Goal: Register for event/course

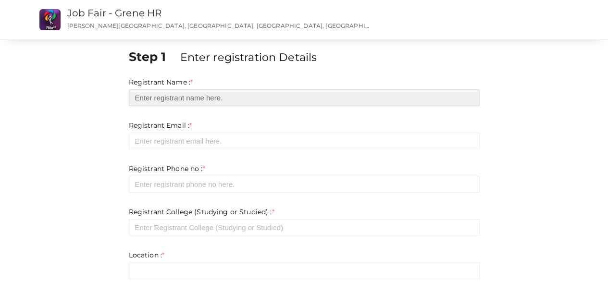
click at [180, 105] on input "text" at bounding box center [304, 97] width 351 height 17
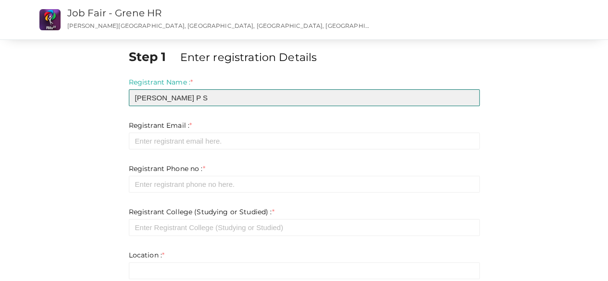
type input "Adhithyan P S"
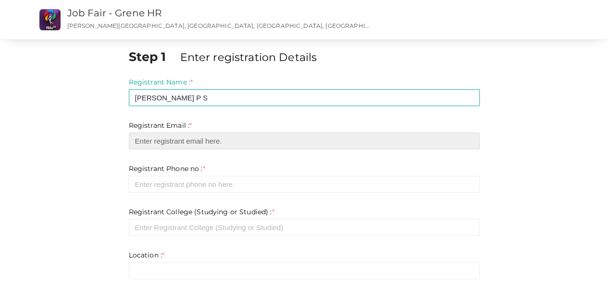
click at [179, 138] on input "email" at bounding box center [304, 141] width 351 height 17
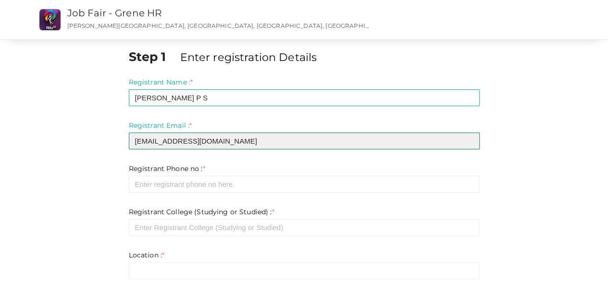
type input "vintagevibe2016@gmail.com"
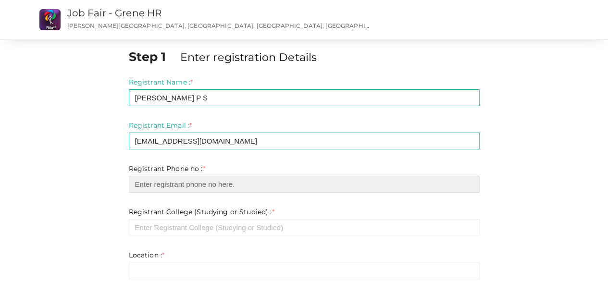
click at [199, 191] on input "number" at bounding box center [304, 184] width 351 height 17
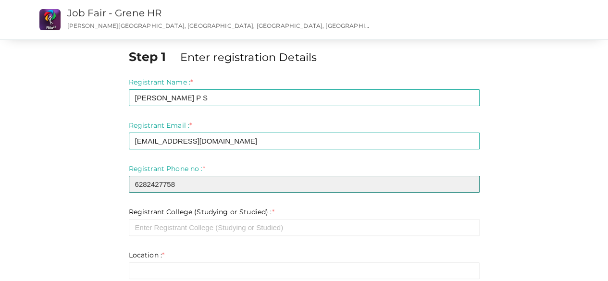
type input "6282427758"
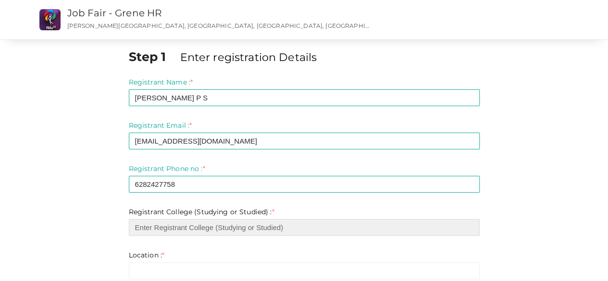
click at [197, 231] on input "text" at bounding box center [304, 227] width 351 height 17
type input "J"
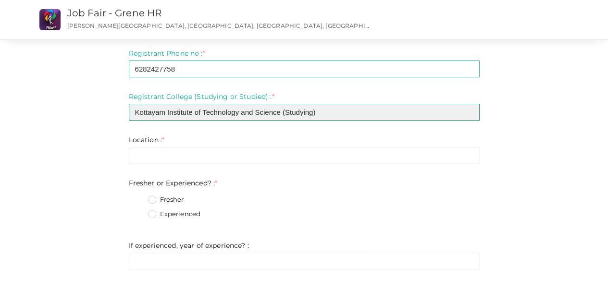
scroll to position [114, 0]
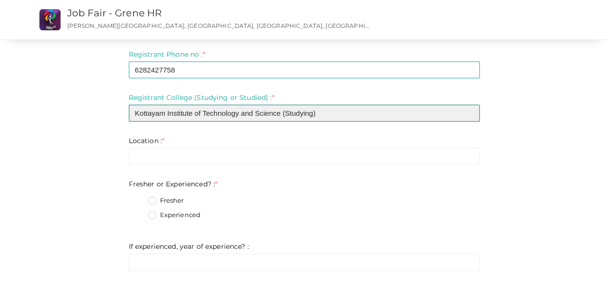
type input "Kottayam Institute of Technology and Science (Studying)"
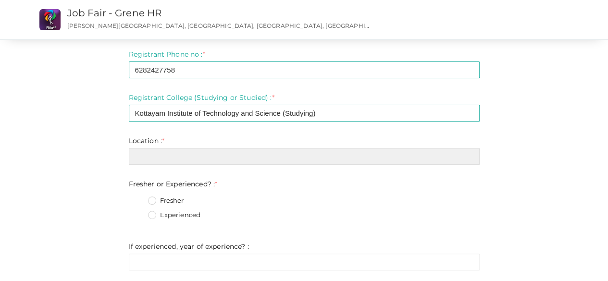
click at [290, 156] on input "text" at bounding box center [304, 156] width 351 height 17
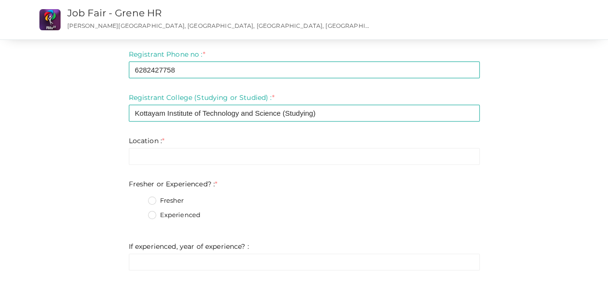
click at [155, 201] on label "Fresher" at bounding box center [166, 201] width 36 height 10
click at [138, 198] on Experienced\?\+0 "Fresher" at bounding box center [138, 198] width 0 height 0
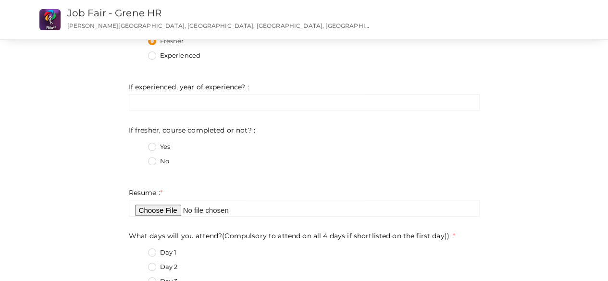
scroll to position [270, 0]
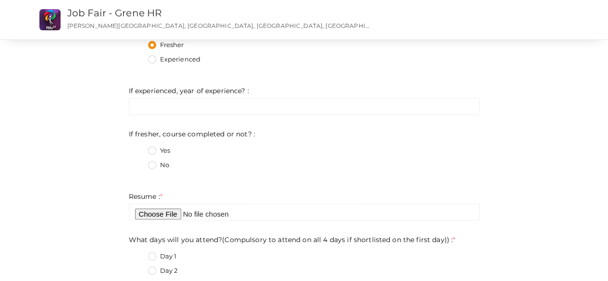
click at [152, 162] on label "No" at bounding box center [158, 166] width 21 height 10
click at [138, 163] on not\?\+1 "No" at bounding box center [138, 163] width 0 height 0
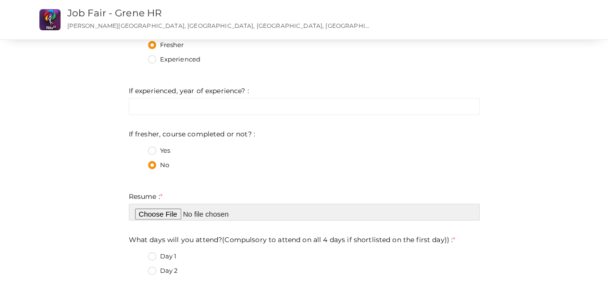
click at [161, 220] on input "file" at bounding box center [304, 212] width 351 height 17
type input "C:\fakepath\MY RESUME.pdf"
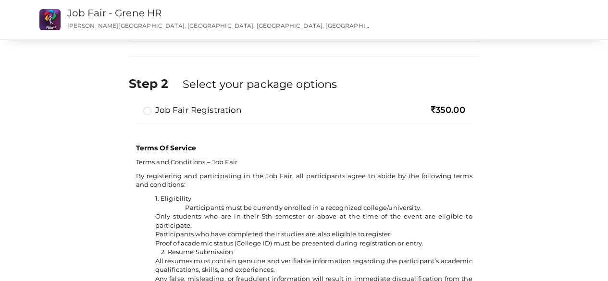
scroll to position [573, 0]
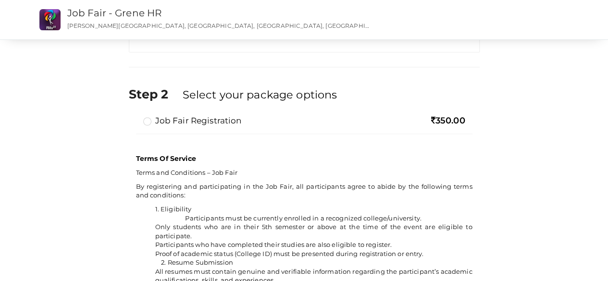
click at [148, 119] on label "Job Fair Registration" at bounding box center [192, 121] width 99 height 12
click at [134, 117] on input "Job Fair Registration" at bounding box center [134, 117] width 0 height 0
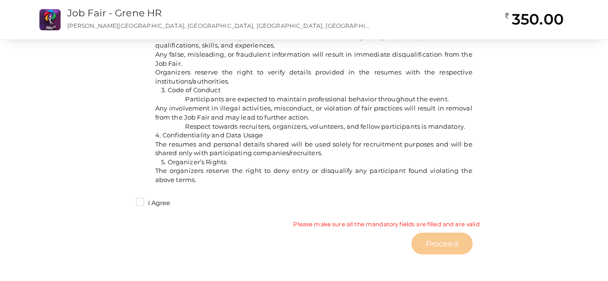
scroll to position [809, 0]
click at [141, 203] on label "I Agree" at bounding box center [153, 203] width 35 height 10
click at [126, 200] on input "I Agree" at bounding box center [126, 200] width 0 height 0
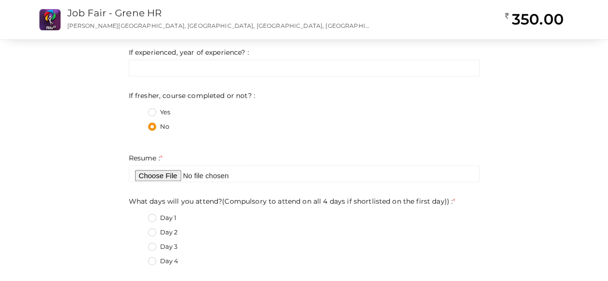
scroll to position [306, 0]
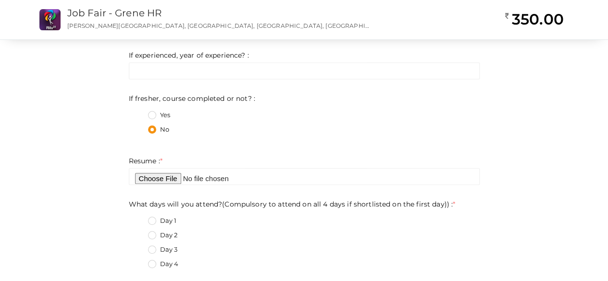
click at [149, 222] on label "Day 1" at bounding box center [162, 221] width 29 height 10
click at [138, 218] on day\)\)\+0 "Day 1" at bounding box center [138, 218] width 0 height 0
click at [152, 229] on fieldset "Day 1 Day 2 Day 3 Day 4" at bounding box center [304, 244] width 351 height 65
click at [152, 232] on label "Day 2" at bounding box center [163, 236] width 30 height 10
click at [138, 233] on day\)\)\+1 "Day 2" at bounding box center [138, 233] width 0 height 0
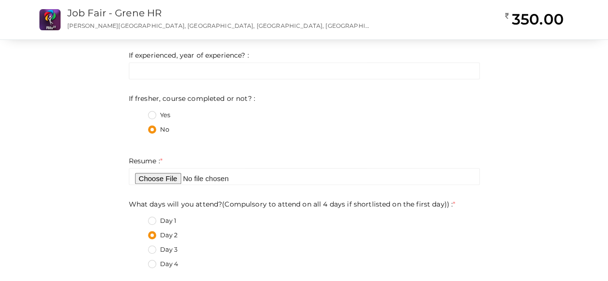
click at [150, 250] on label "Day 3" at bounding box center [163, 250] width 30 height 10
click at [138, 247] on day\)\)\+2 "Day 3" at bounding box center [138, 247] width 0 height 0
click at [152, 265] on label "Day 4" at bounding box center [163, 265] width 31 height 10
click at [138, 262] on day\)\)\+3 "Day 4" at bounding box center [138, 262] width 0 height 0
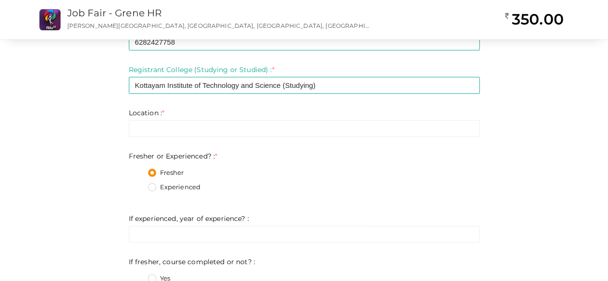
scroll to position [143, 0]
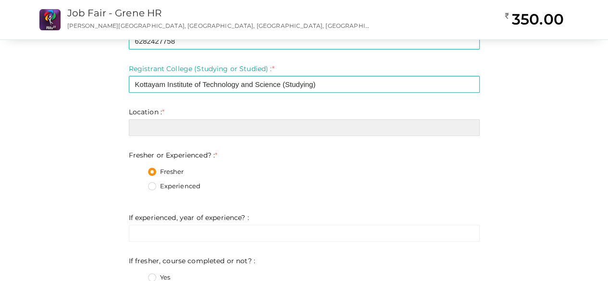
click at [432, 131] on input "text" at bounding box center [304, 127] width 351 height 17
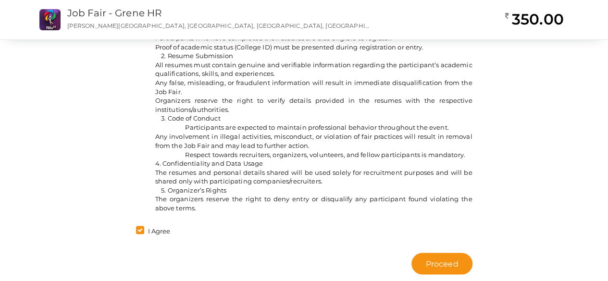
scroll to position [800, 0]
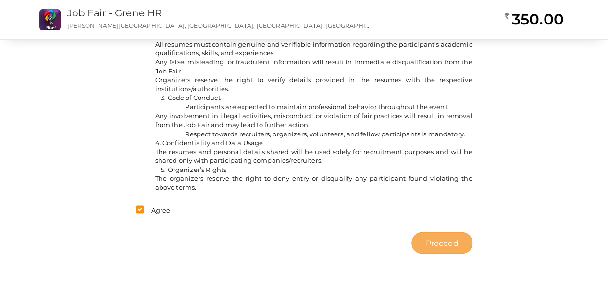
type input "Kumbalanghi , Ernakulam"
click at [457, 243] on span "Proceed" at bounding box center [441, 243] width 33 height 11
type input "N/A"
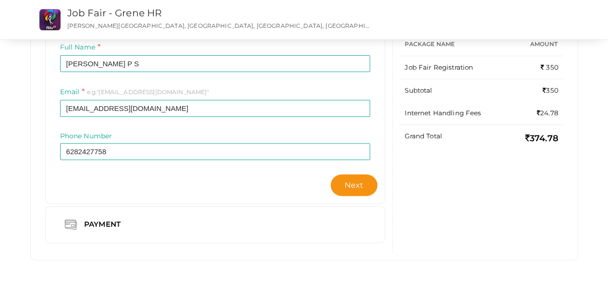
scroll to position [124, 0]
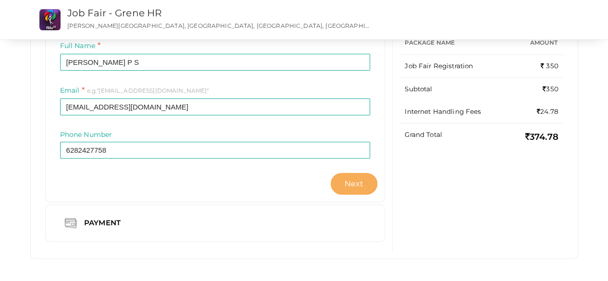
click at [355, 179] on span "Next" at bounding box center [354, 183] width 19 height 9
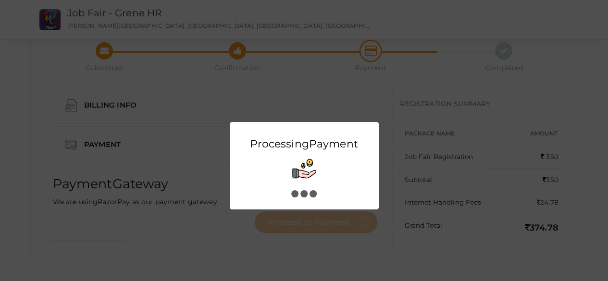
scroll to position [0, 0]
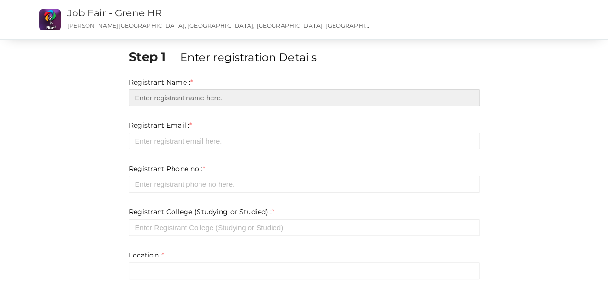
click at [227, 93] on input "text" at bounding box center [304, 97] width 351 height 17
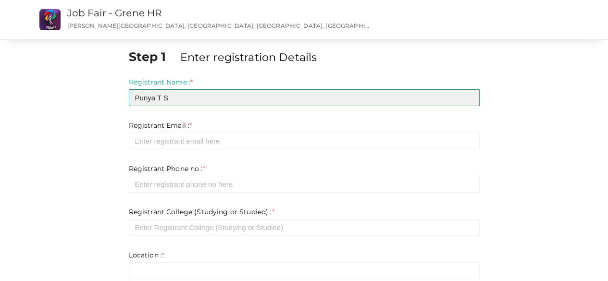
type input "Punya T S"
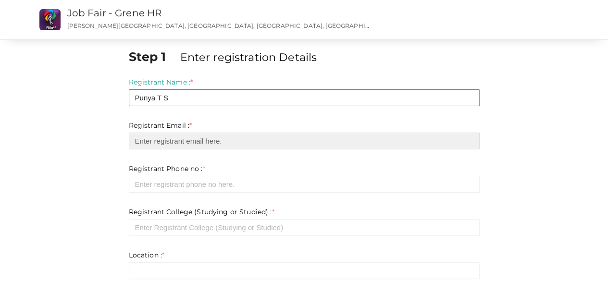
click at [194, 136] on input "email" at bounding box center [304, 141] width 351 height 17
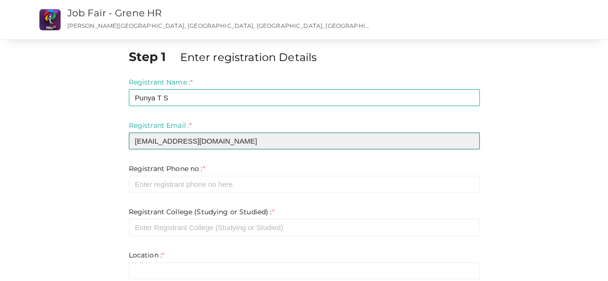
type input "punyatspammu@gmail.com"
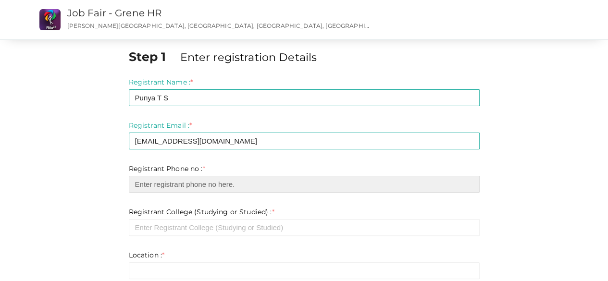
click at [290, 180] on input "number" at bounding box center [304, 184] width 351 height 17
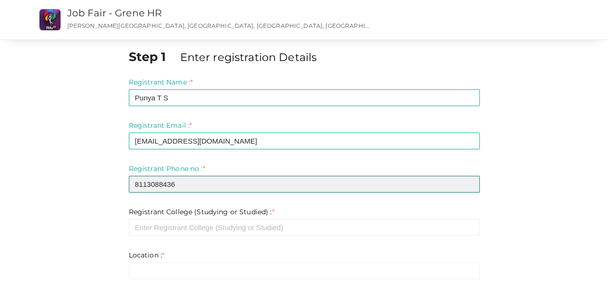
type input "8113088436"
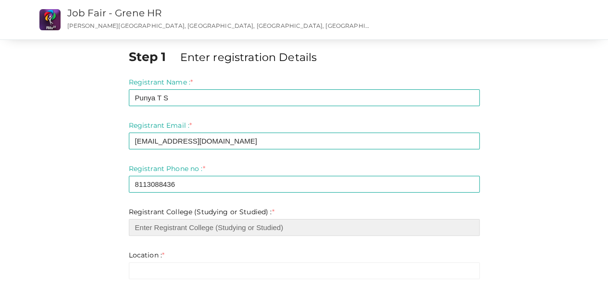
click at [259, 226] on input "text" at bounding box center [304, 227] width 351 height 17
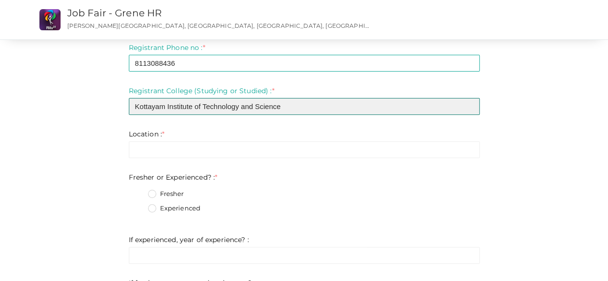
scroll to position [133, 0]
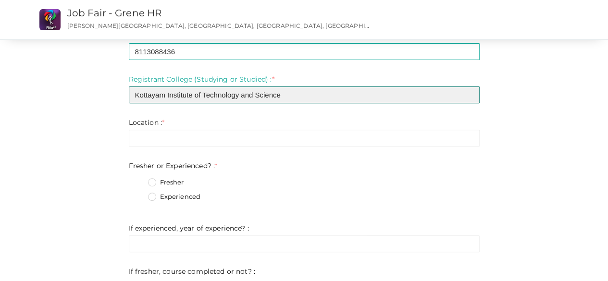
type input "Kottayam Institute of Technology and Science"
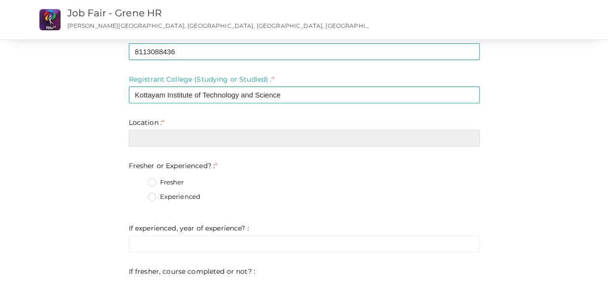
click at [347, 136] on input "text" at bounding box center [304, 138] width 351 height 17
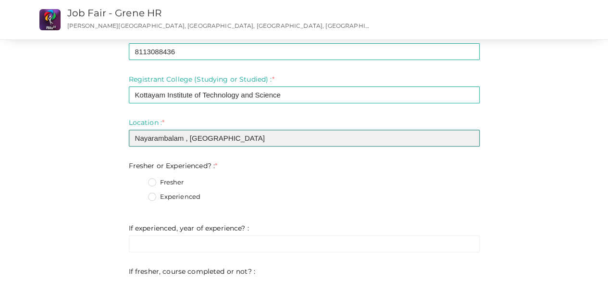
type input "Nayarambalam , Ernakulam"
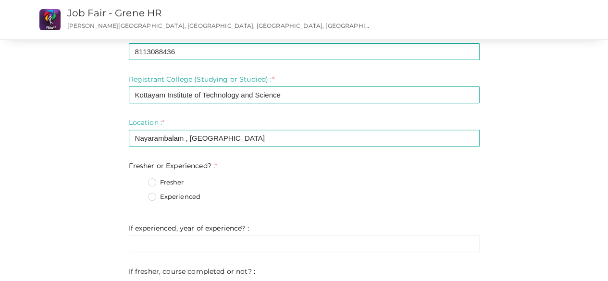
click at [152, 183] on label "Fresher" at bounding box center [166, 183] width 36 height 10
click at [138, 180] on Experienced\?\+0 "Fresher" at bounding box center [138, 180] width 0 height 0
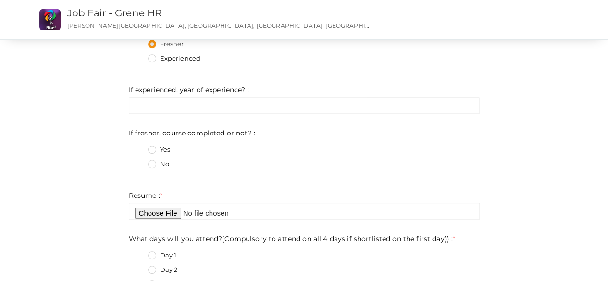
scroll to position [276, 0]
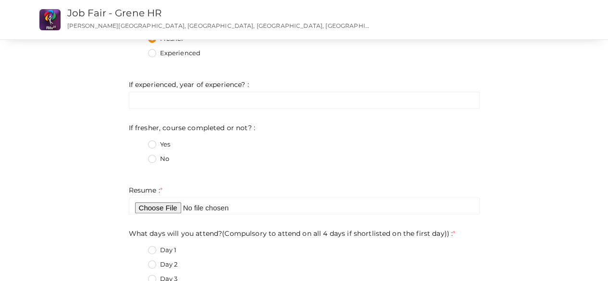
click at [152, 160] on label "No" at bounding box center [158, 159] width 21 height 10
click at [138, 156] on not\?\+1 "No" at bounding box center [138, 156] width 0 height 0
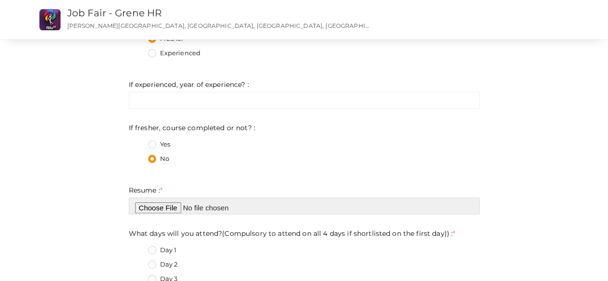
click at [155, 206] on input "file" at bounding box center [304, 206] width 351 height 17
type input "C:\fakepath\PUNYA TS.pdf"
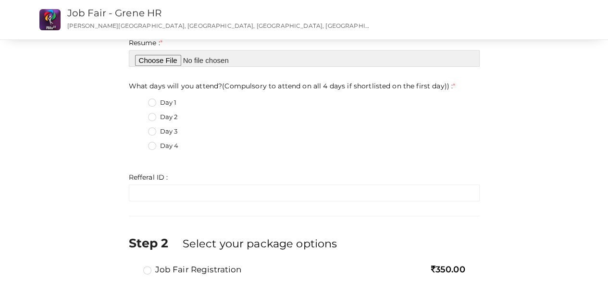
scroll to position [428, 0]
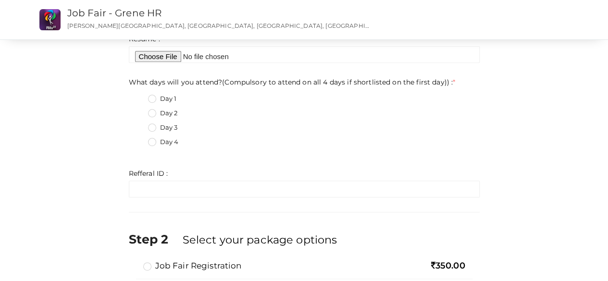
click at [150, 140] on label "Day 4" at bounding box center [163, 143] width 31 height 10
click at [138, 139] on day\)\)\+3 "Day 4" at bounding box center [138, 139] width 0 height 0
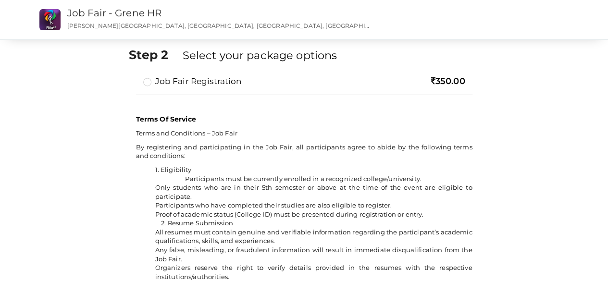
scroll to position [609, 0]
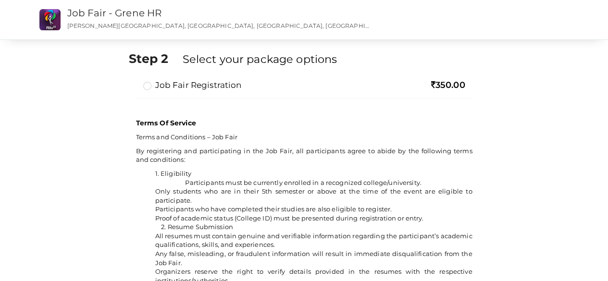
click at [149, 84] on label "Job Fair Registration" at bounding box center [192, 85] width 99 height 12
click at [134, 81] on input "Job Fair Registration" at bounding box center [134, 81] width 0 height 0
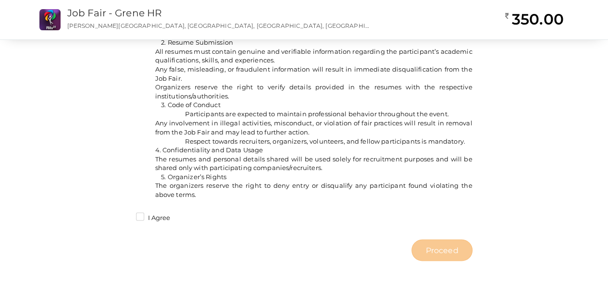
scroll to position [800, 0]
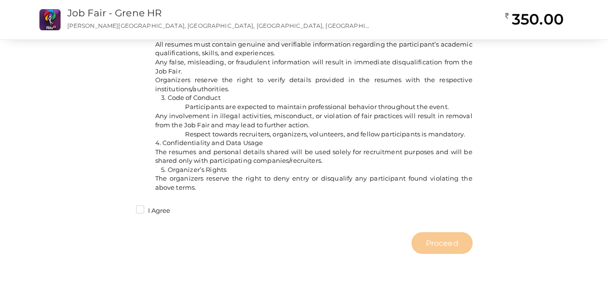
click at [141, 209] on label "I Agree" at bounding box center [153, 211] width 35 height 10
click at [126, 208] on input "I Agree" at bounding box center [126, 208] width 0 height 0
click at [459, 248] on button "Proceed" at bounding box center [442, 243] width 61 height 22
type input "N/A"
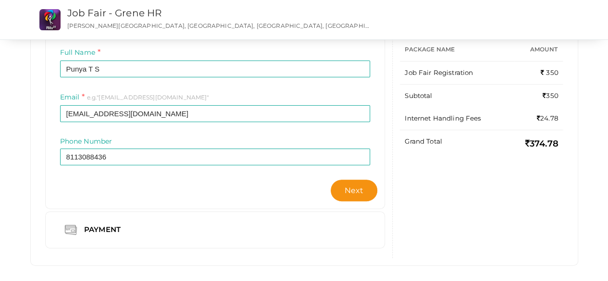
scroll to position [124, 0]
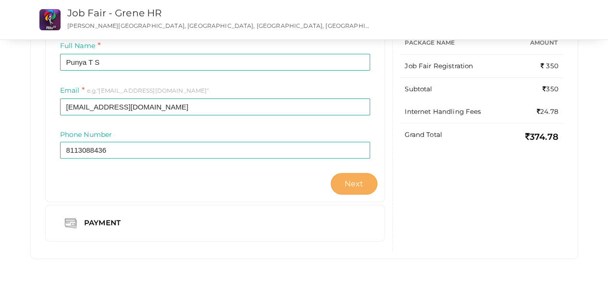
click at [363, 180] on span "Next" at bounding box center [354, 183] width 19 height 9
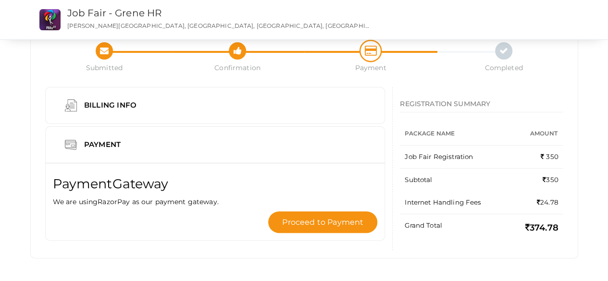
scroll to position [0, 0]
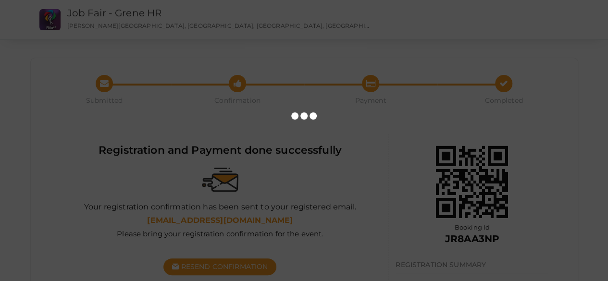
scroll to position [162, 0]
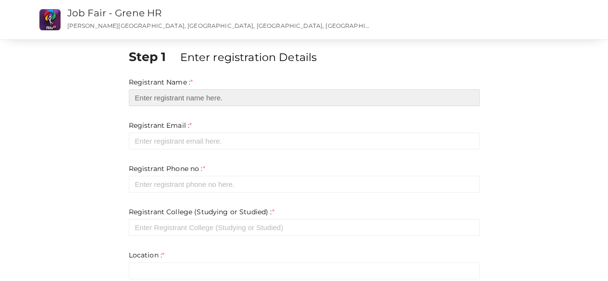
click at [238, 96] on input "text" at bounding box center [304, 97] width 351 height 17
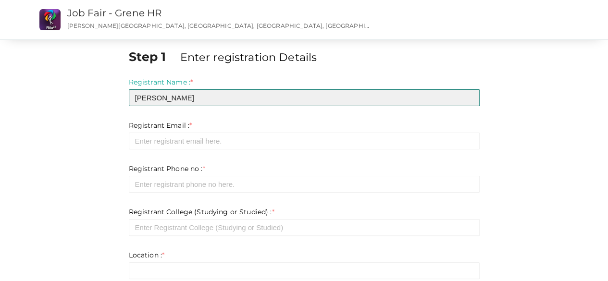
type input "Amalraj P R"
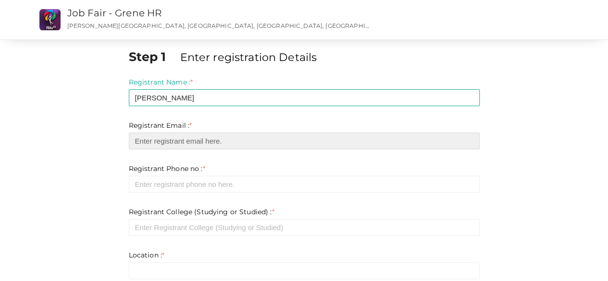
click at [174, 143] on input "email" at bounding box center [304, 141] width 351 height 17
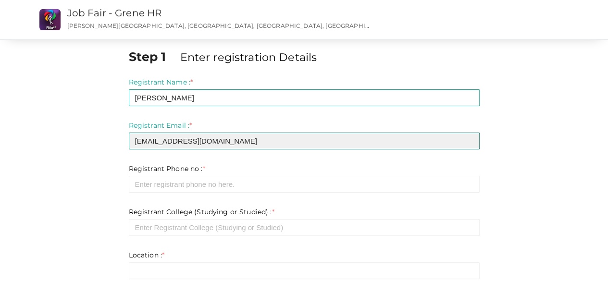
type input "[EMAIL_ADDRESS][DOMAIN_NAME]"
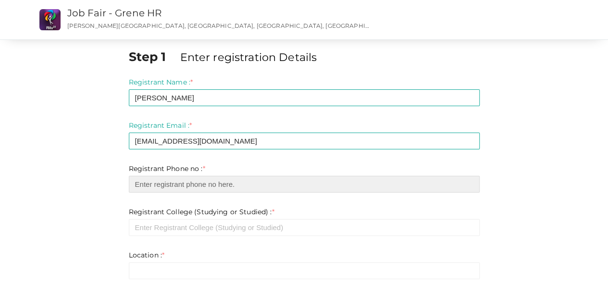
click at [179, 184] on input "number" at bounding box center [304, 184] width 351 height 17
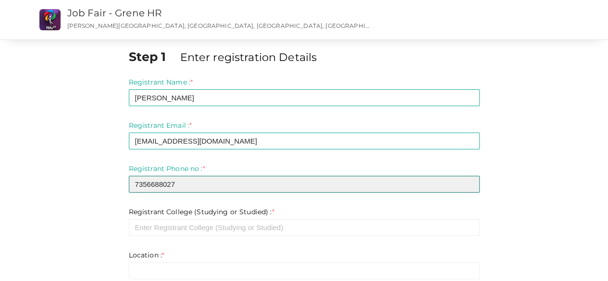
type input "7356688027"
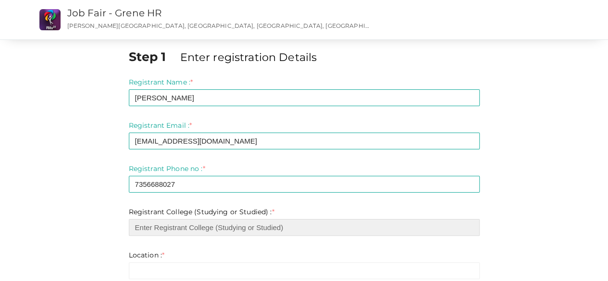
click at [174, 228] on input "text" at bounding box center [304, 227] width 351 height 17
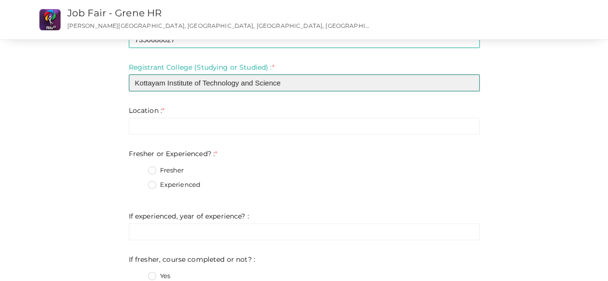
scroll to position [153, 0]
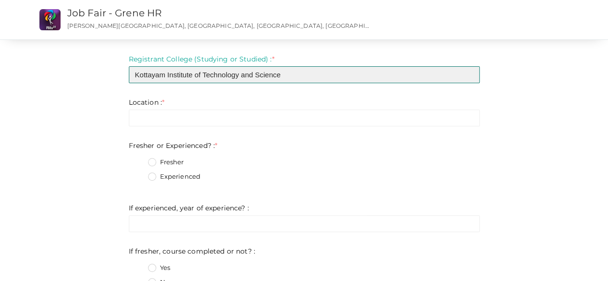
type input "Kottayam Institute of Technology and Science"
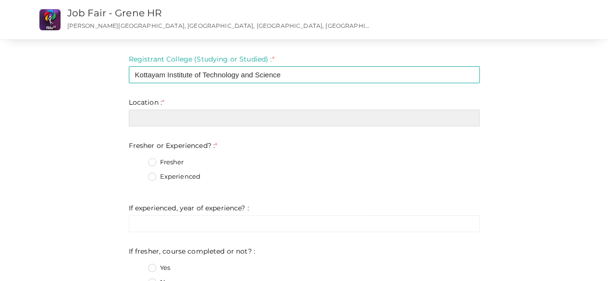
click at [256, 117] on input "text" at bounding box center [304, 118] width 351 height 17
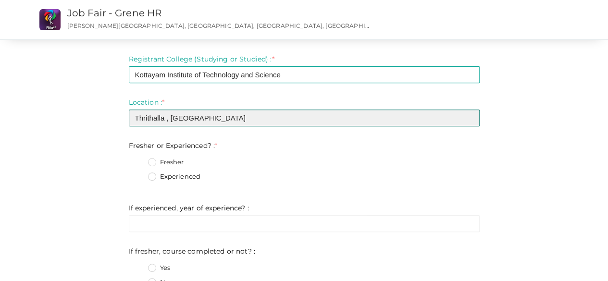
type input "Thrithalla , Palakkad"
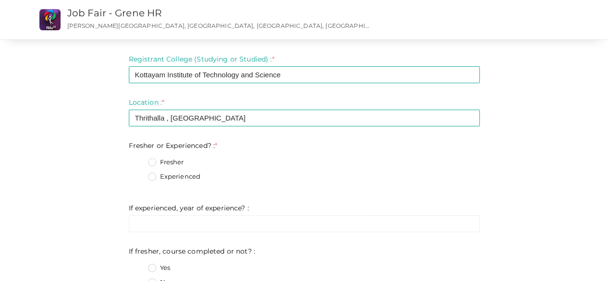
click at [148, 159] on label "Fresher" at bounding box center [166, 163] width 36 height 10
click at [138, 160] on Experienced\?\+0 "Fresher" at bounding box center [138, 160] width 0 height 0
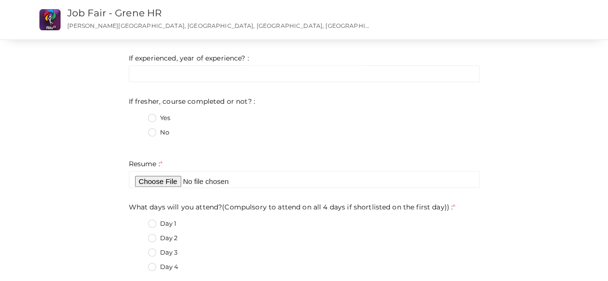
scroll to position [313, 0]
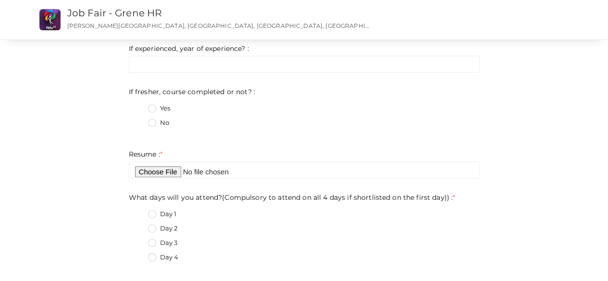
click at [150, 125] on label "No" at bounding box center [158, 123] width 21 height 10
click at [138, 120] on not\?\+1 "No" at bounding box center [138, 120] width 0 height 0
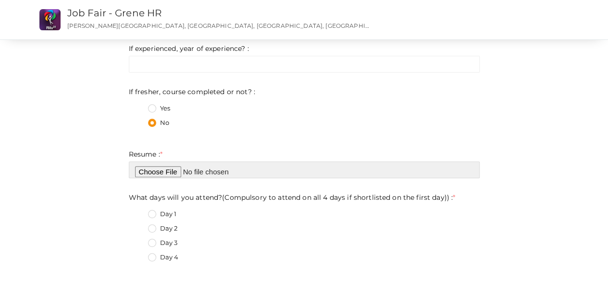
click at [162, 170] on input "file" at bounding box center [304, 170] width 351 height 17
type input "C:\fakepath\amalraj pr.pdf"
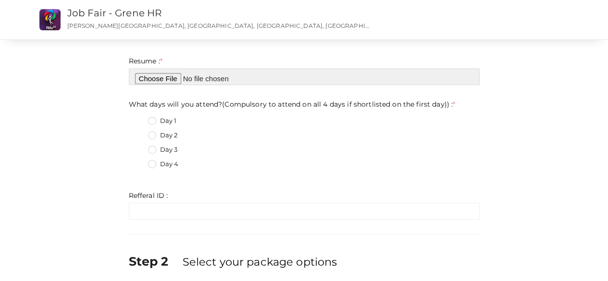
scroll to position [403, 0]
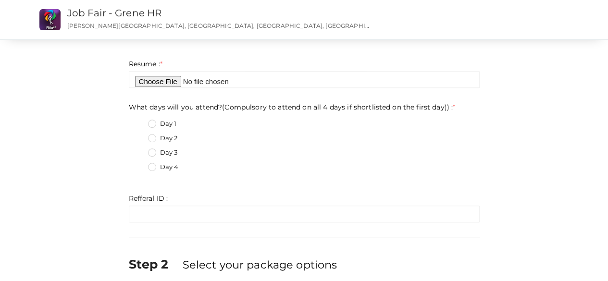
click at [150, 167] on label "Day 4" at bounding box center [163, 168] width 31 height 10
click at [138, 164] on day\)\)\+3 "Day 4" at bounding box center [138, 164] width 0 height 0
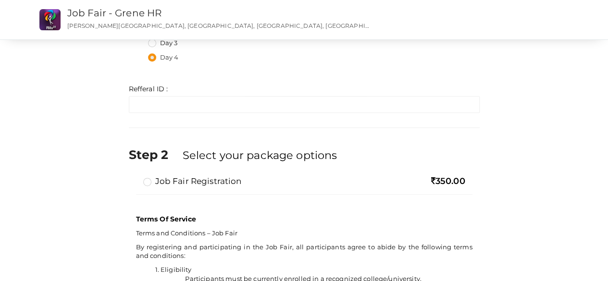
scroll to position [514, 0]
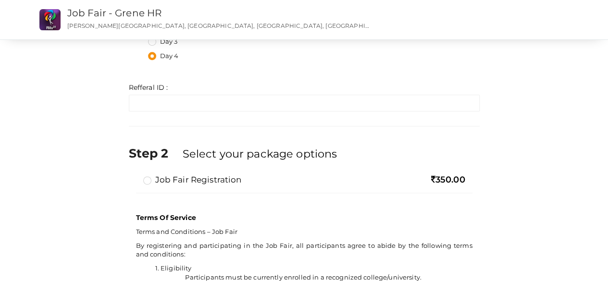
click at [149, 178] on label "Job Fair Registration" at bounding box center [192, 180] width 99 height 12
click at [134, 176] on input "Job Fair Registration" at bounding box center [134, 176] width 0 height 0
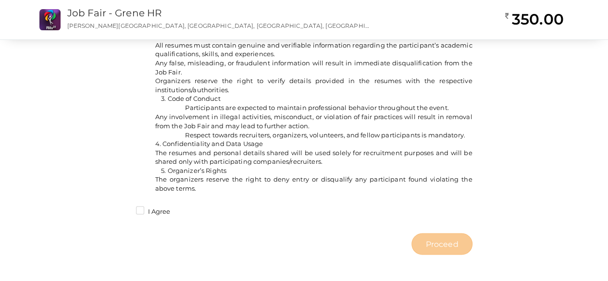
scroll to position [800, 0]
click at [139, 207] on label "I Agree" at bounding box center [153, 211] width 35 height 10
click at [126, 208] on input "I Agree" at bounding box center [126, 208] width 0 height 0
click at [433, 244] on span "Proceed" at bounding box center [441, 243] width 33 height 11
type input "N/A"
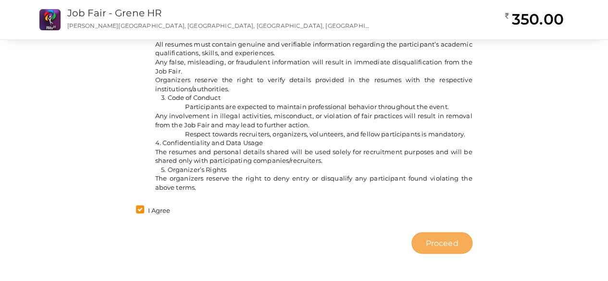
type input "N/A"
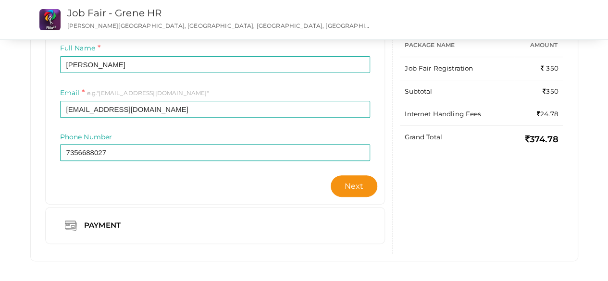
scroll to position [124, 0]
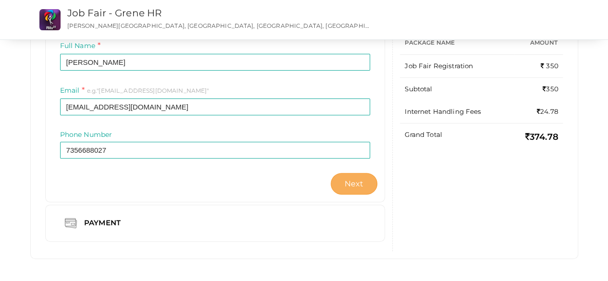
click at [363, 183] on span "Next" at bounding box center [354, 183] width 19 height 9
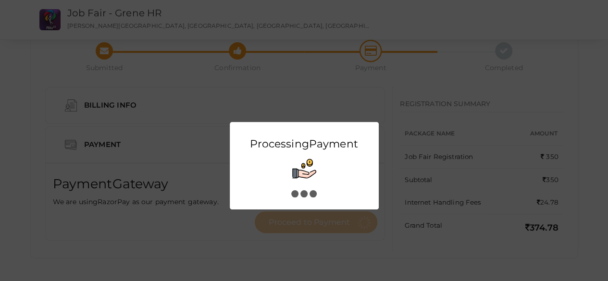
scroll to position [0, 0]
